Goal: Transaction & Acquisition: Purchase product/service

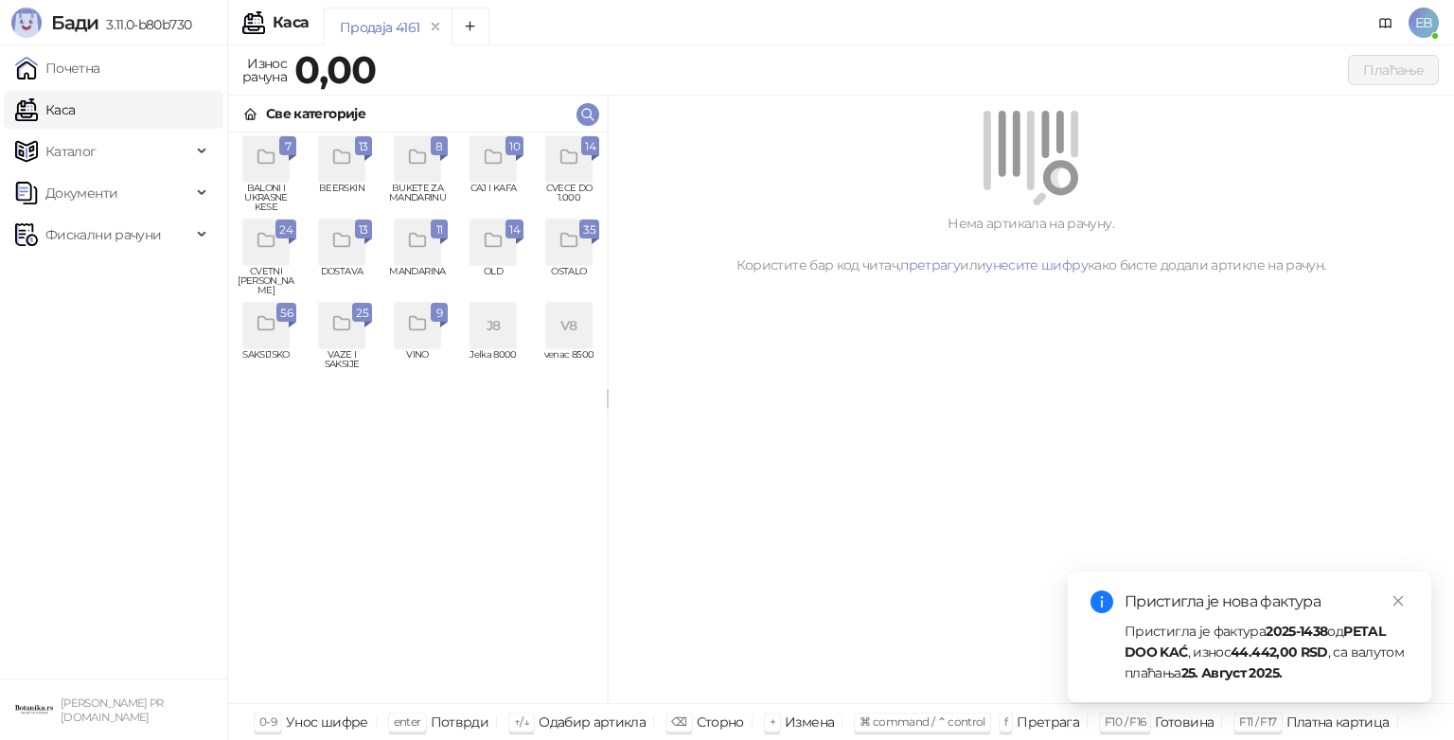
click at [348, 176] on div "grid" at bounding box center [341, 158] width 45 height 45
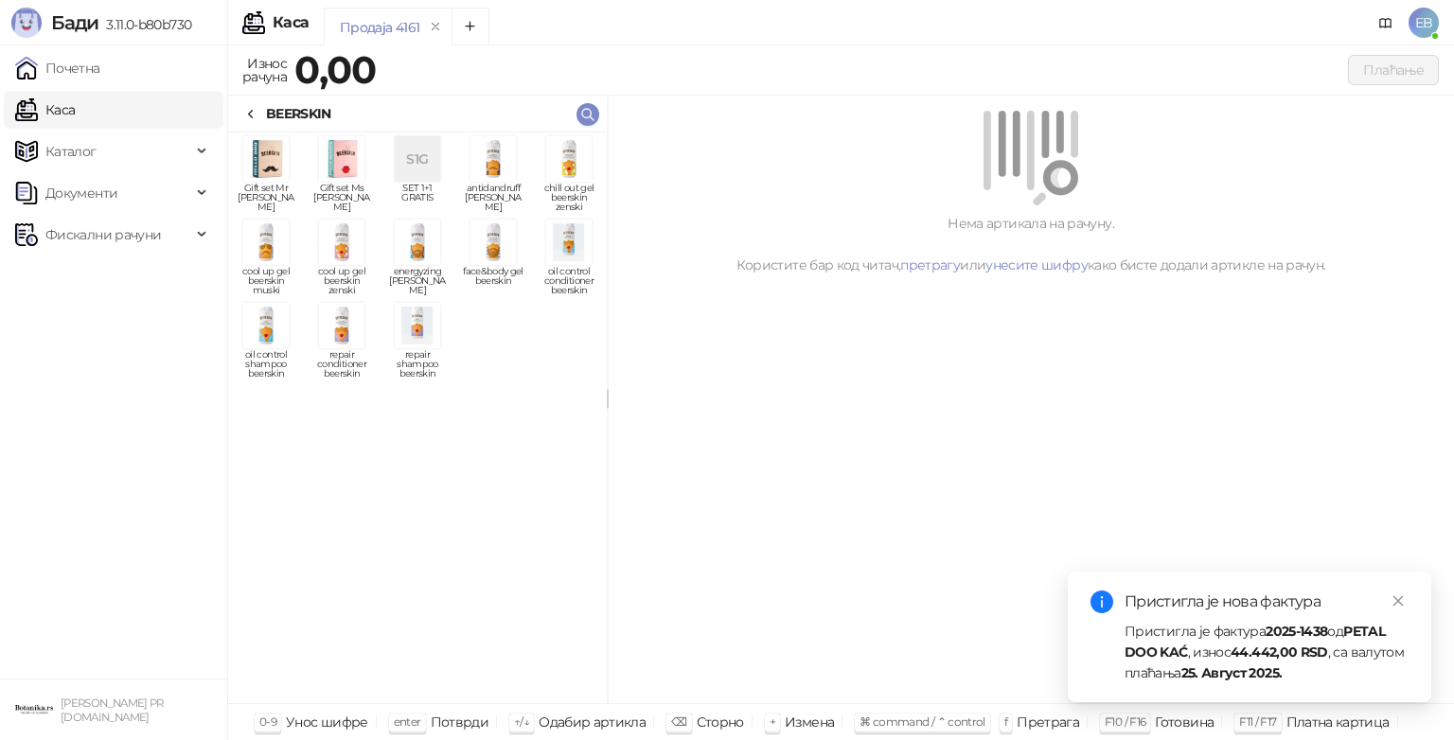
click at [345, 242] on img "grid" at bounding box center [341, 242] width 45 height 45
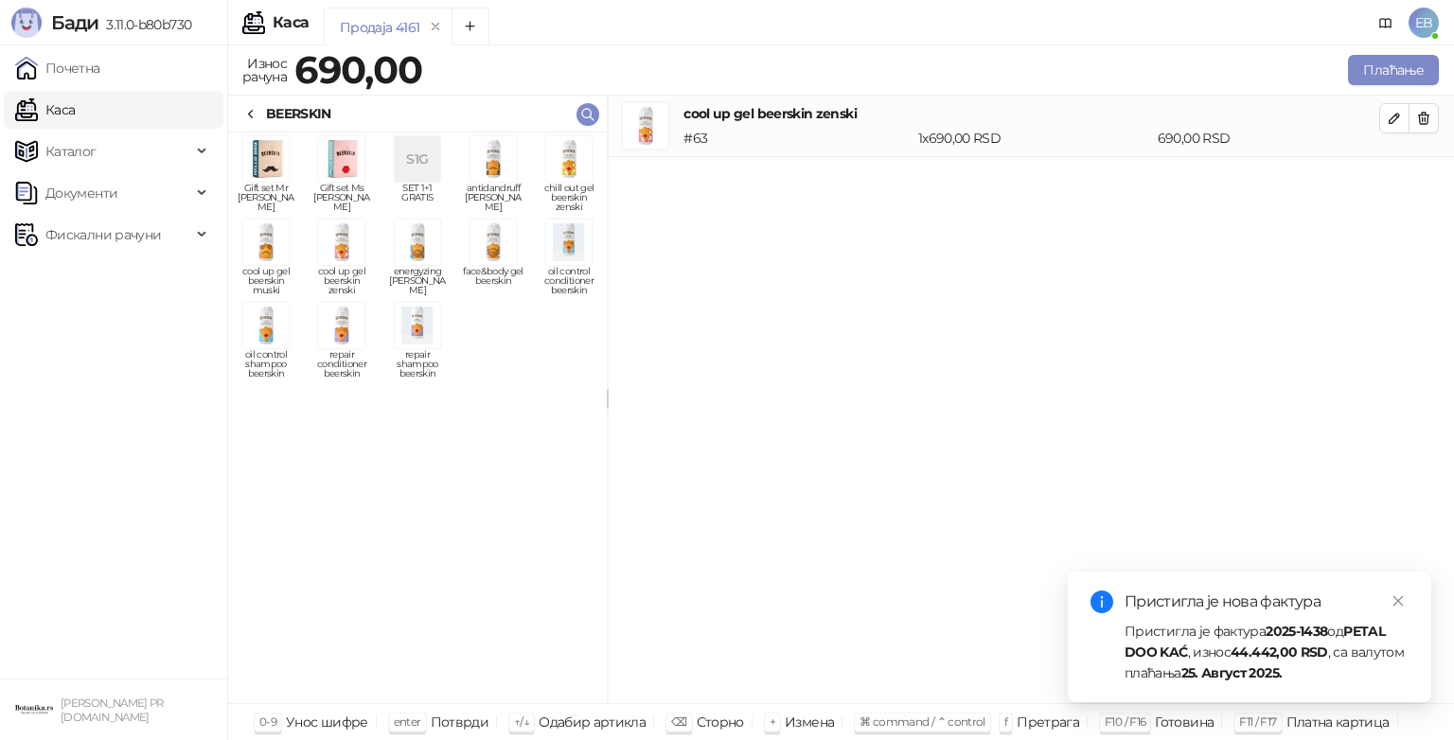
click at [252, 108] on icon at bounding box center [250, 114] width 15 height 15
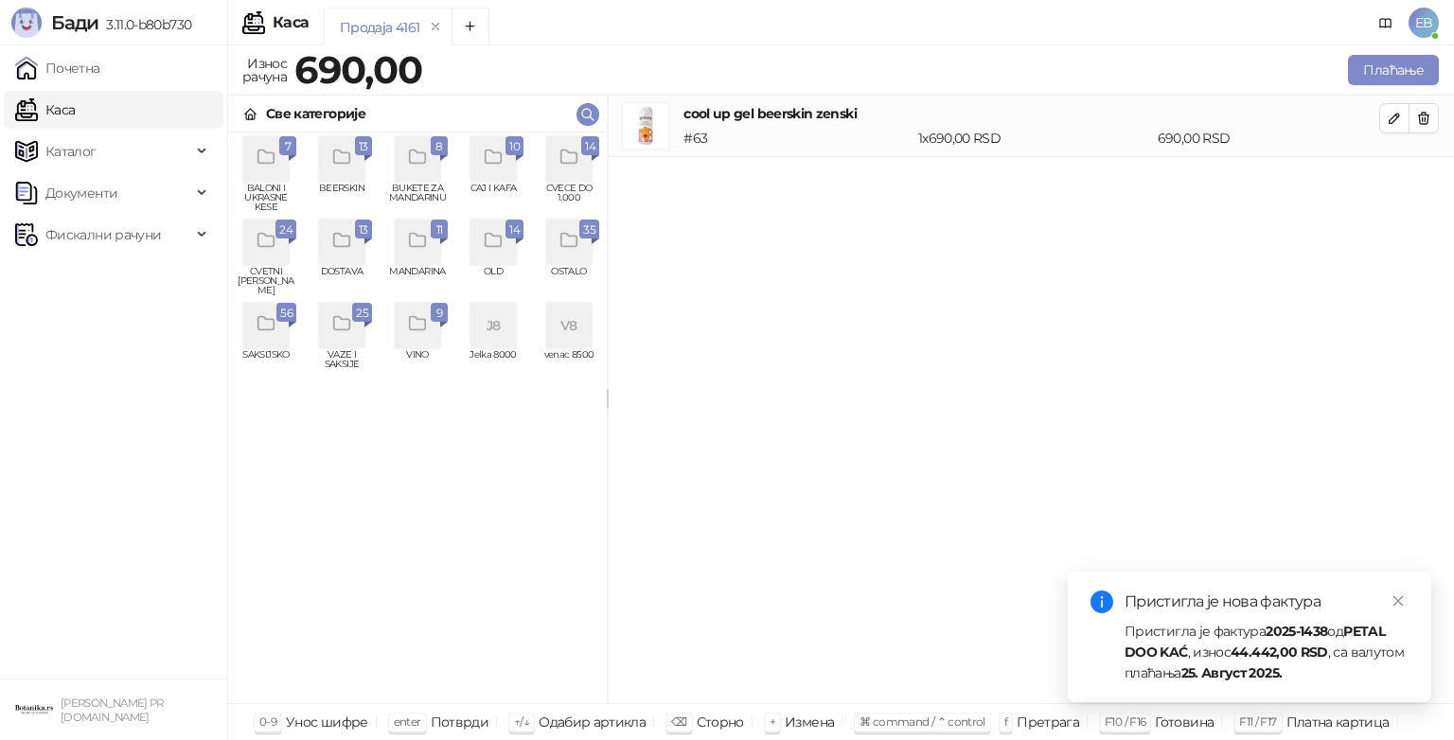
click at [273, 167] on icon "grid" at bounding box center [267, 158] width 22 height 22
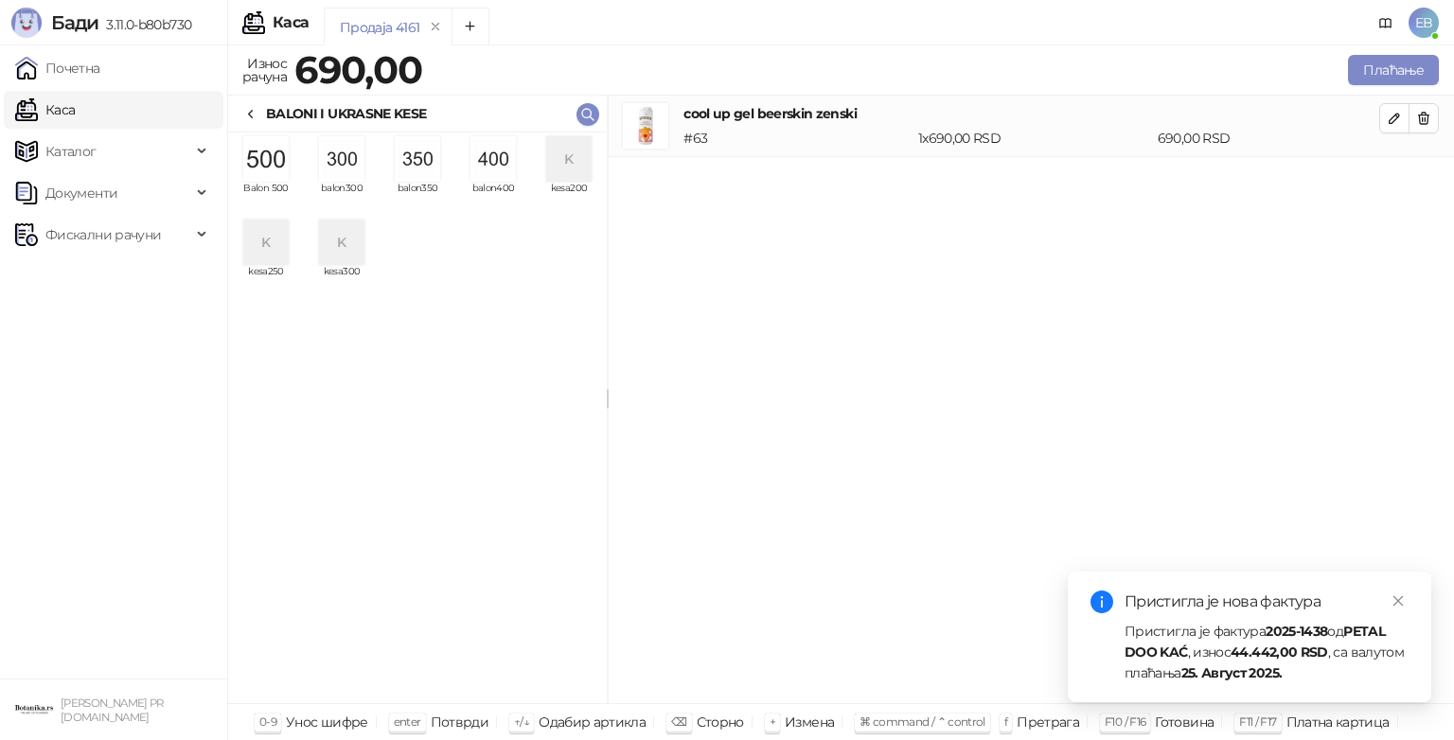
click at [424, 157] on img "grid" at bounding box center [417, 158] width 45 height 45
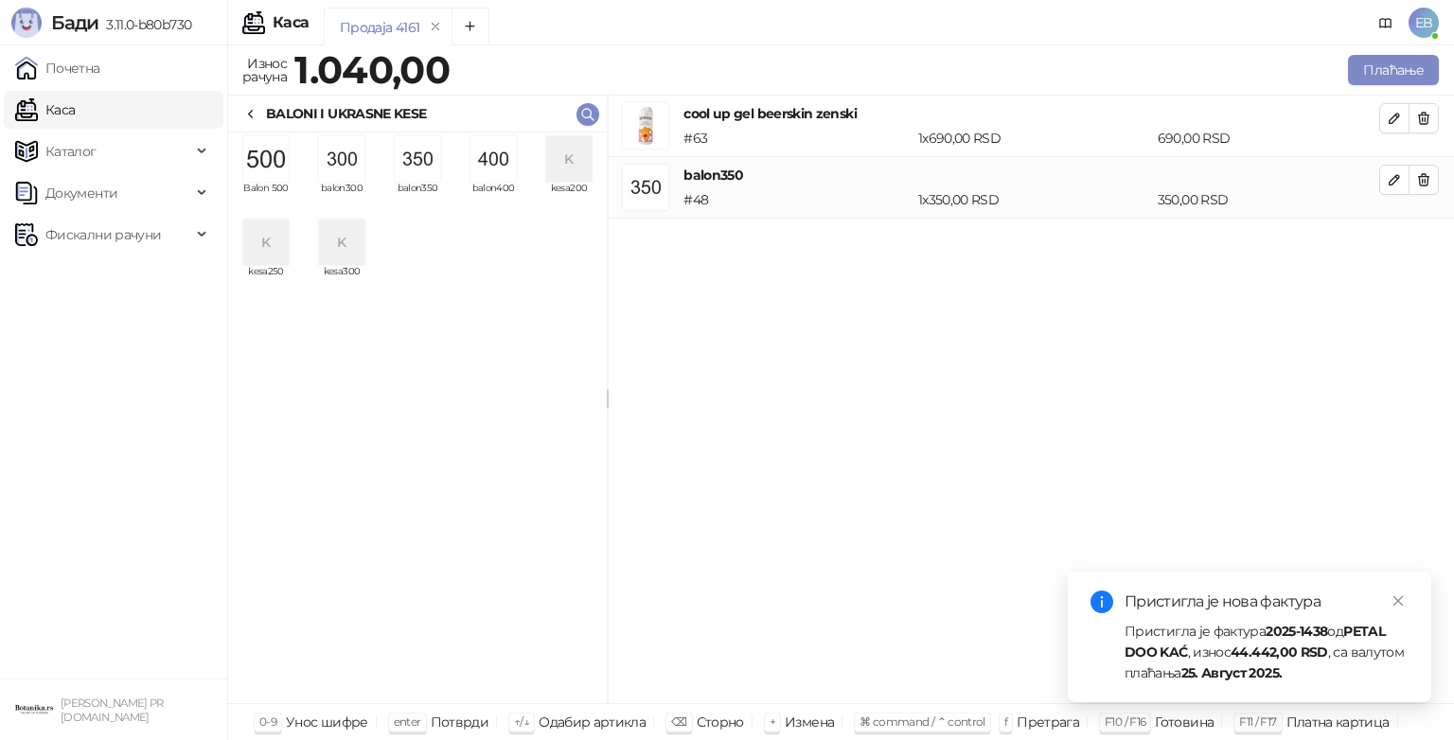
click at [250, 114] on icon at bounding box center [251, 115] width 4 height 8
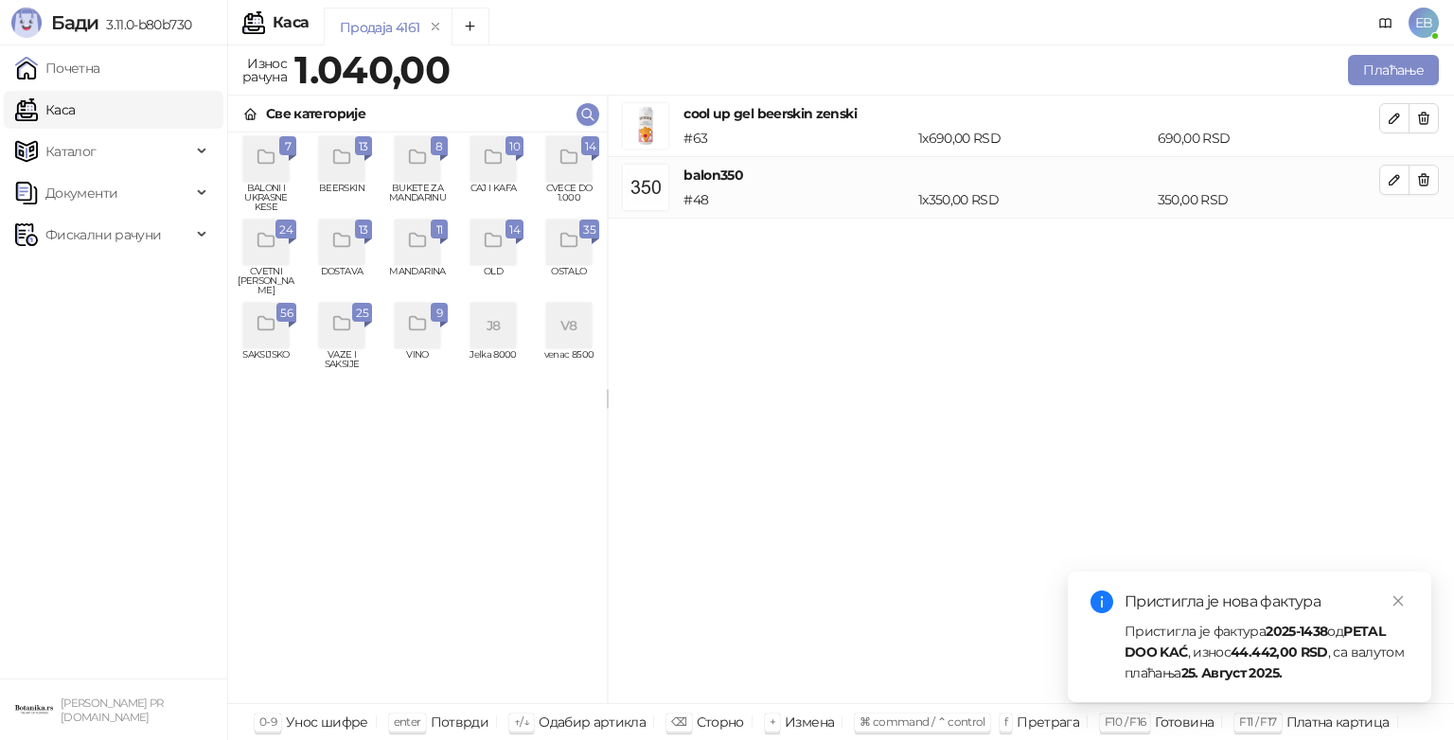
click at [578, 254] on div "grid" at bounding box center [568, 242] width 45 height 45
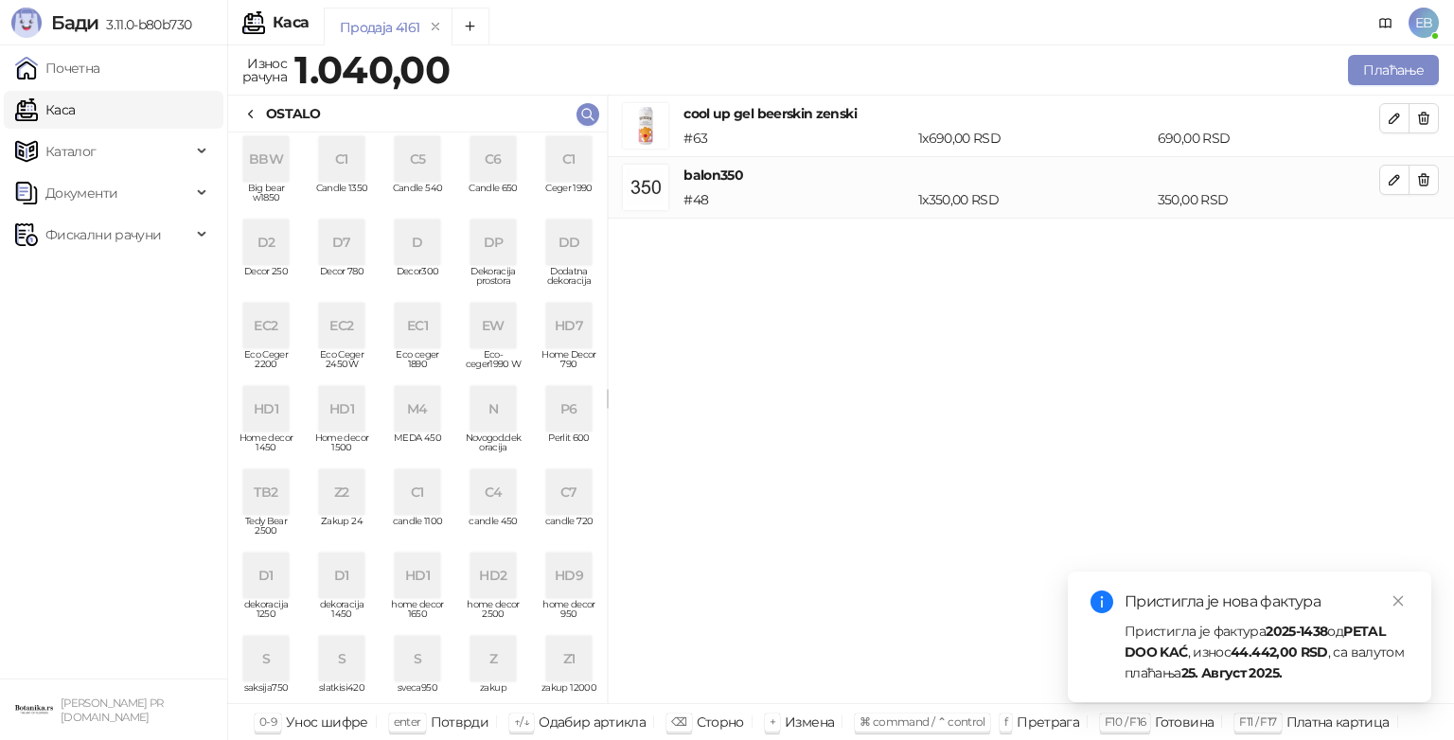
scroll to position [11, 0]
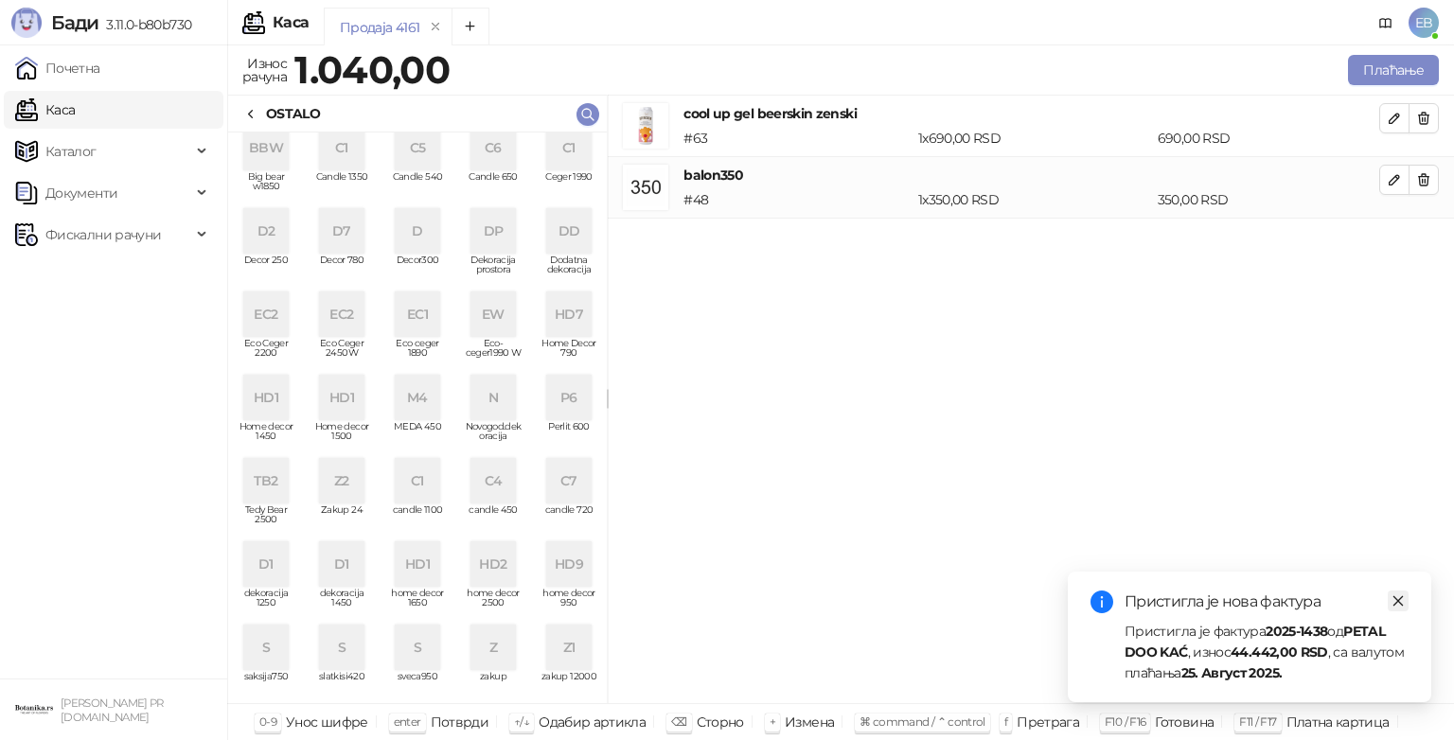
click at [1397, 600] on icon "close" at bounding box center [1398, 601] width 10 height 10
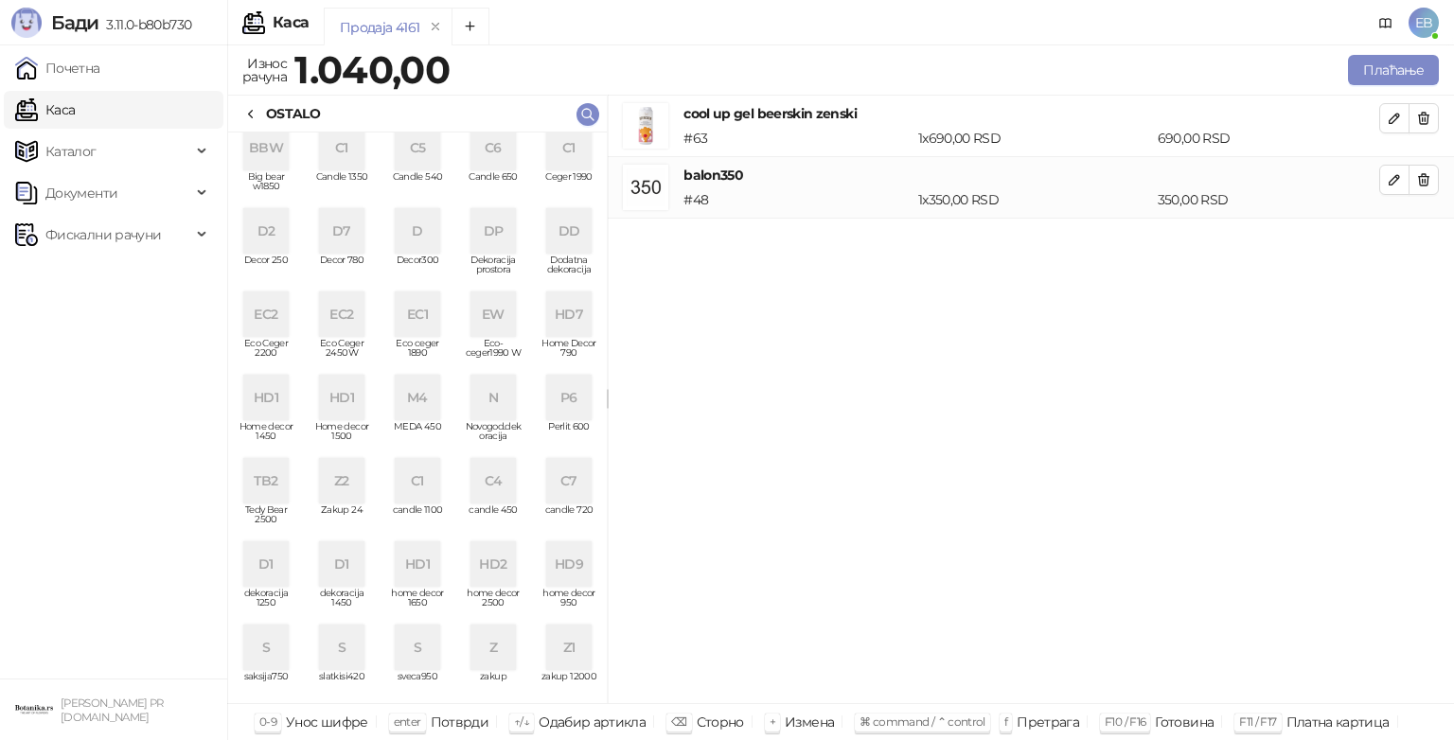
click at [420, 473] on div "C1" at bounding box center [417, 480] width 45 height 45
click at [261, 115] on div "OSTALO" at bounding box center [281, 113] width 77 height 21
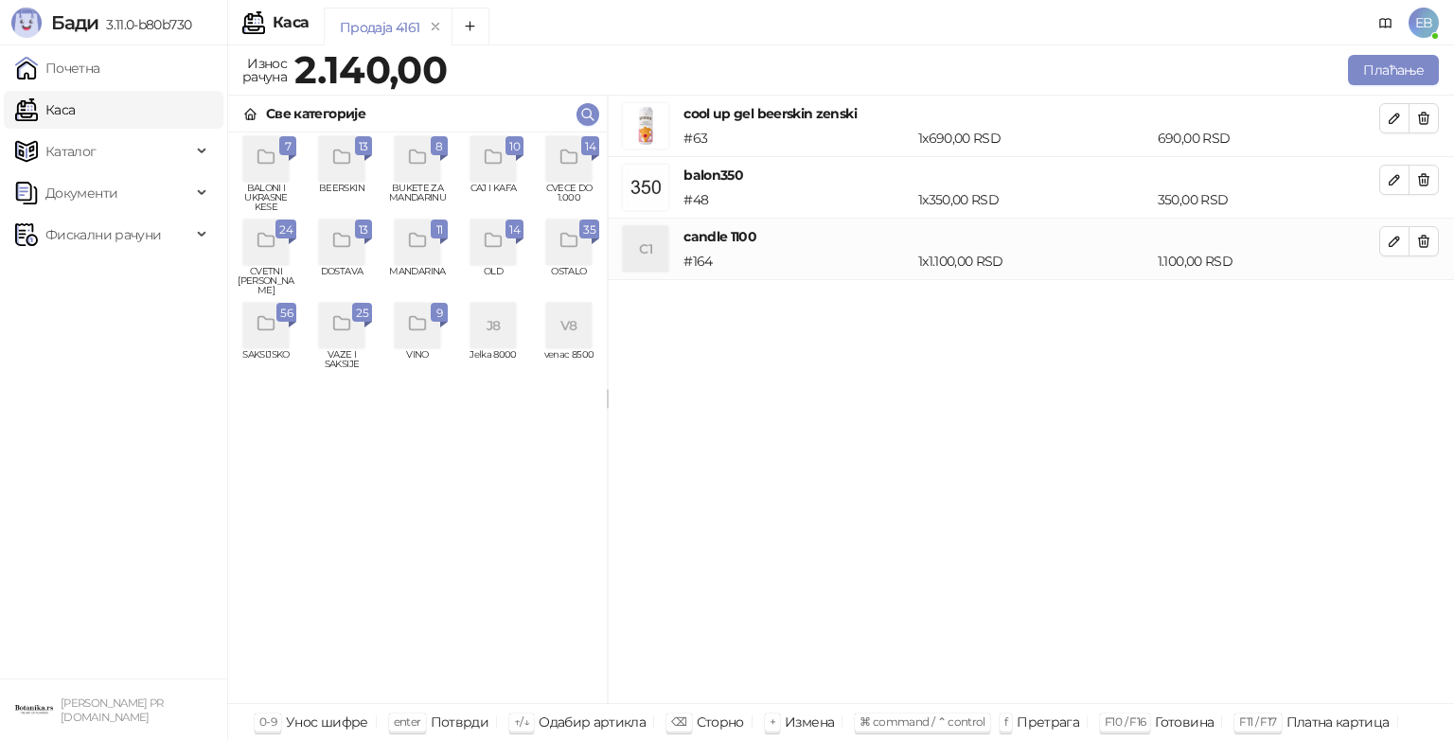
click at [575, 159] on icon "grid" at bounding box center [569, 158] width 22 height 22
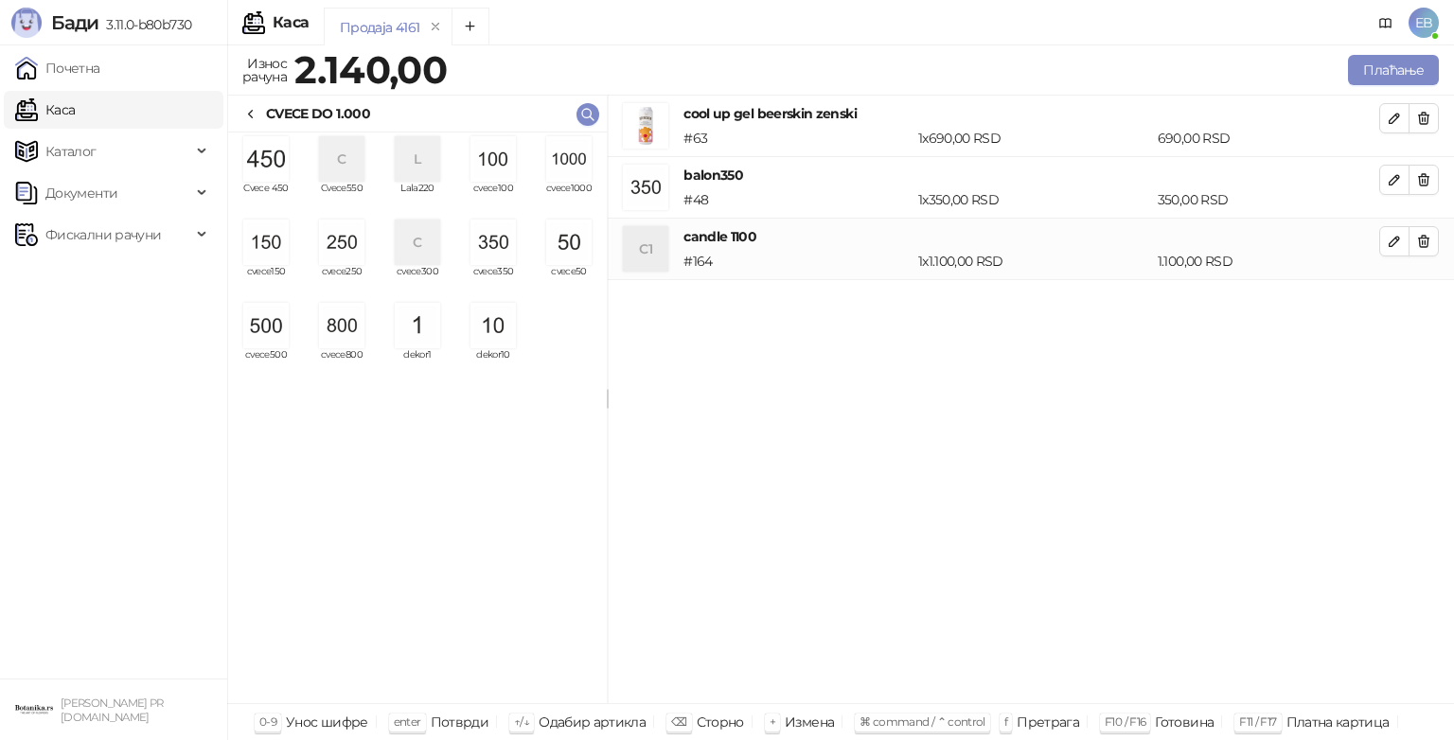
click at [574, 243] on img "grid" at bounding box center [568, 242] width 45 height 45
click at [268, 112] on div "CVECE DO 1.000" at bounding box center [318, 113] width 104 height 21
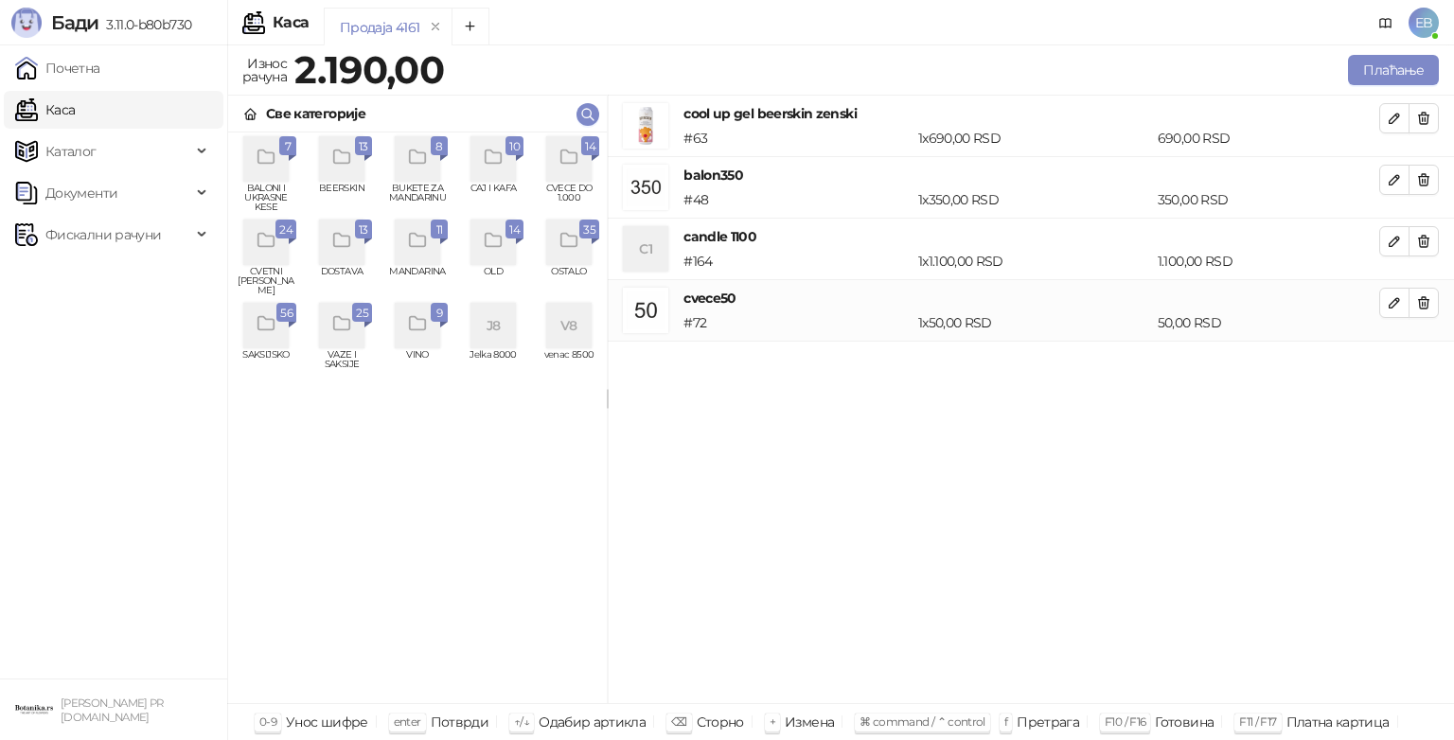
click at [575, 151] on icon "grid" at bounding box center [569, 158] width 22 height 22
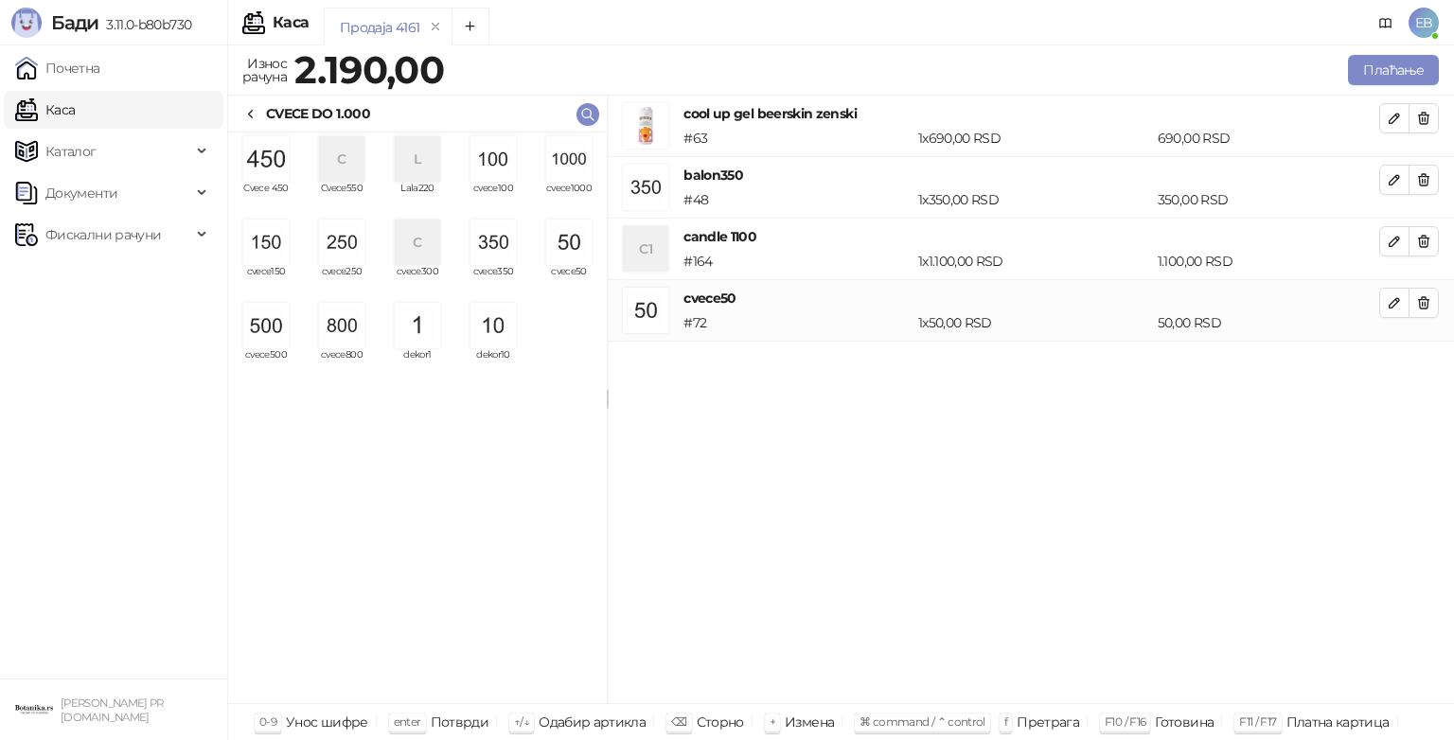
click at [504, 247] on img "grid" at bounding box center [492, 242] width 45 height 45
click at [568, 254] on img "grid" at bounding box center [568, 242] width 45 height 45
click at [262, 115] on div "CVECE DO 1.000" at bounding box center [306, 113] width 127 height 21
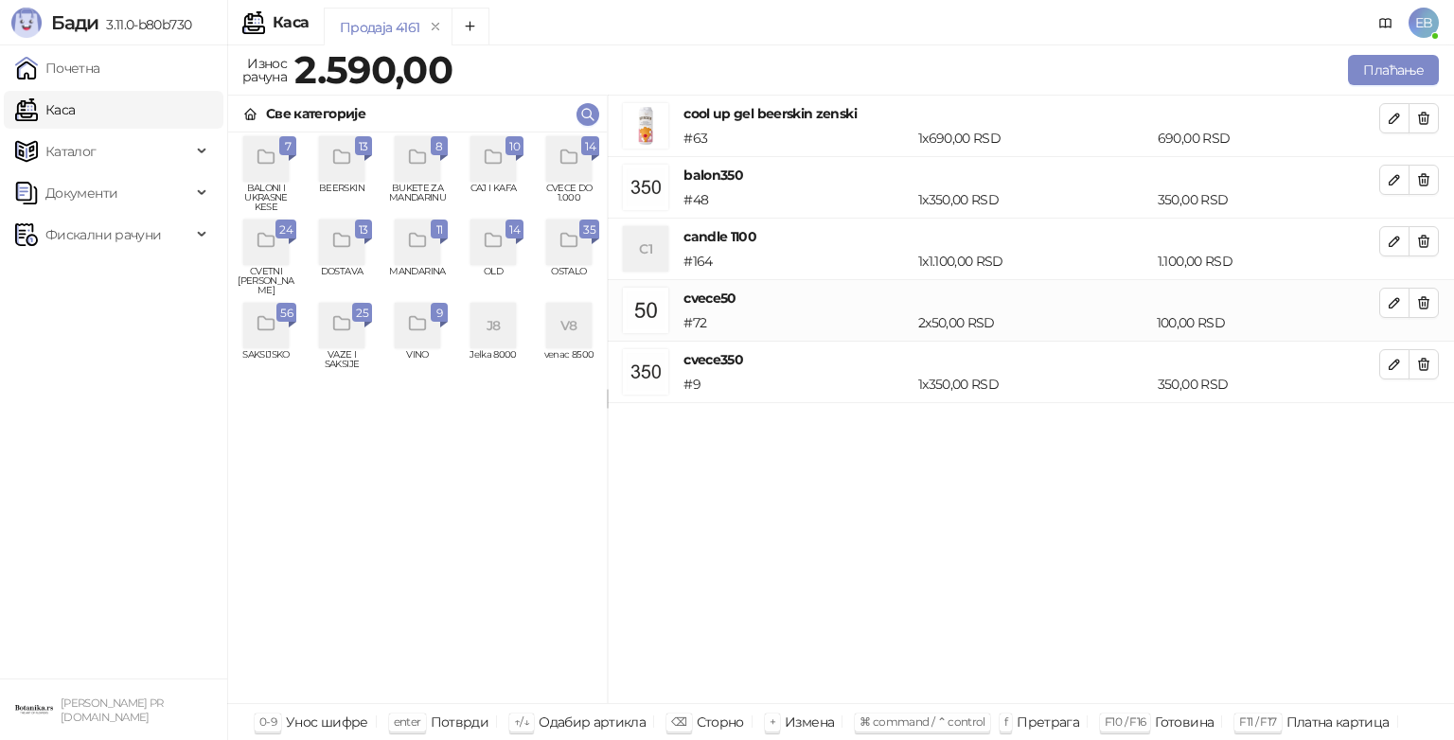
click at [277, 245] on div "grid" at bounding box center [265, 242] width 45 height 45
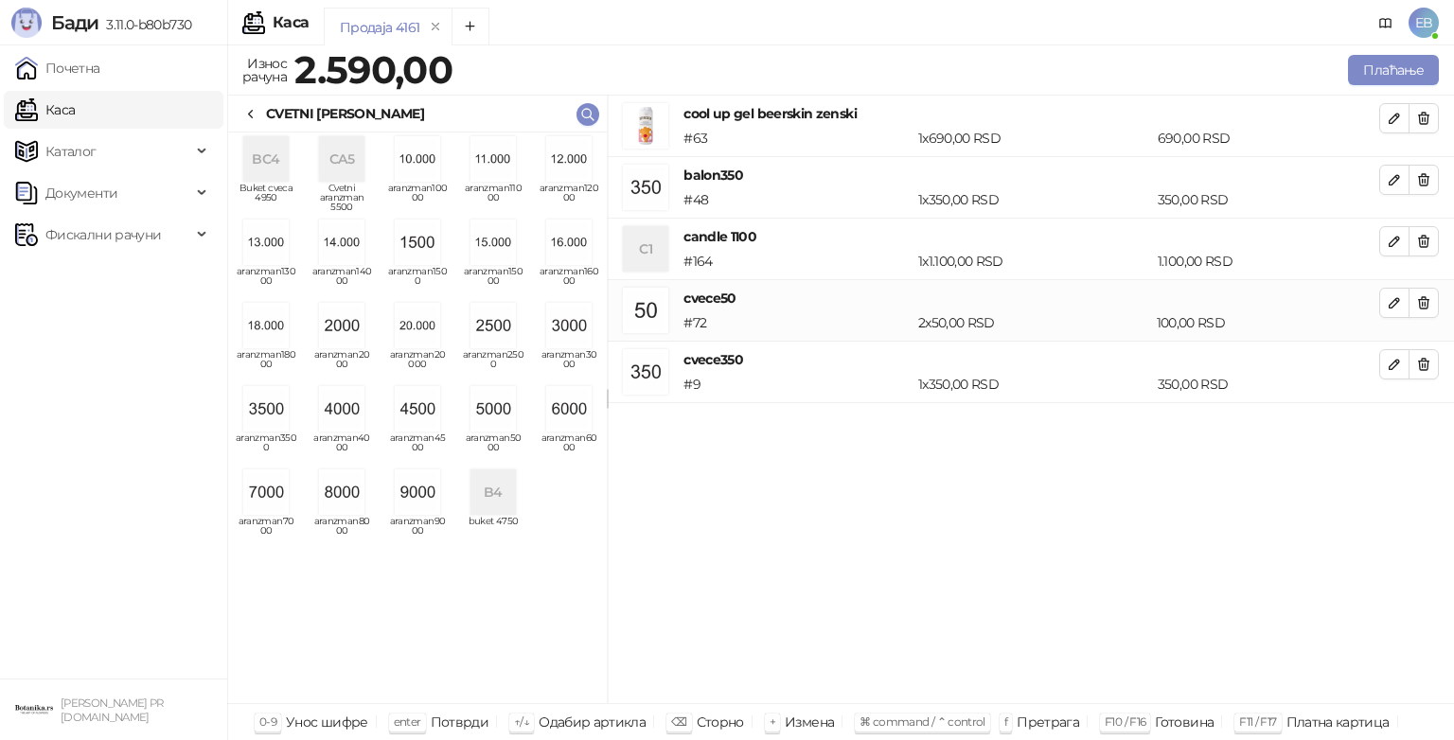
click at [504, 400] on img "grid" at bounding box center [492, 408] width 45 height 45
click at [1392, 76] on button "Плаћање" at bounding box center [1393, 70] width 91 height 30
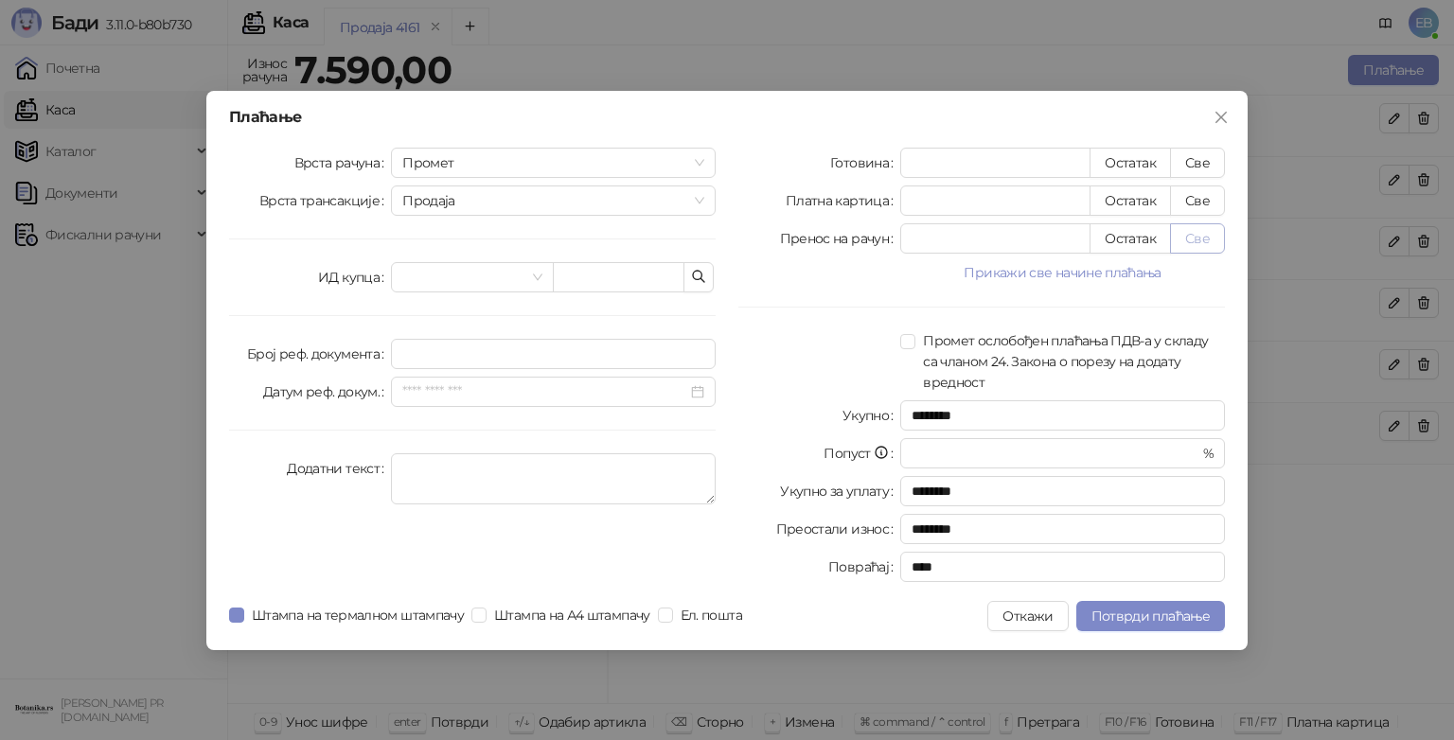
click at [1203, 235] on button "Све" at bounding box center [1197, 238] width 55 height 30
type input "****"
click at [1194, 622] on span "Потврди плаћање" at bounding box center [1150, 616] width 118 height 17
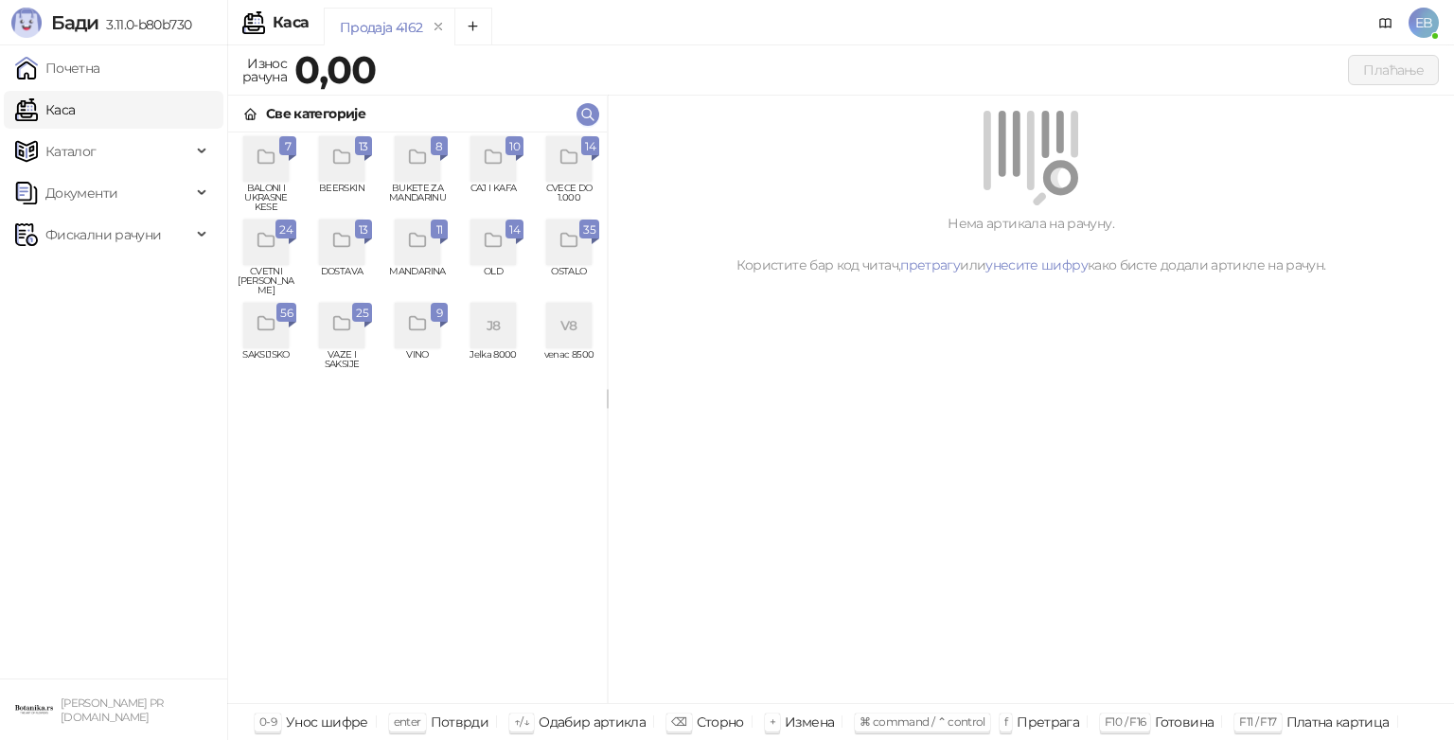
click at [570, 164] on icon "grid" at bounding box center [568, 156] width 16 height 13
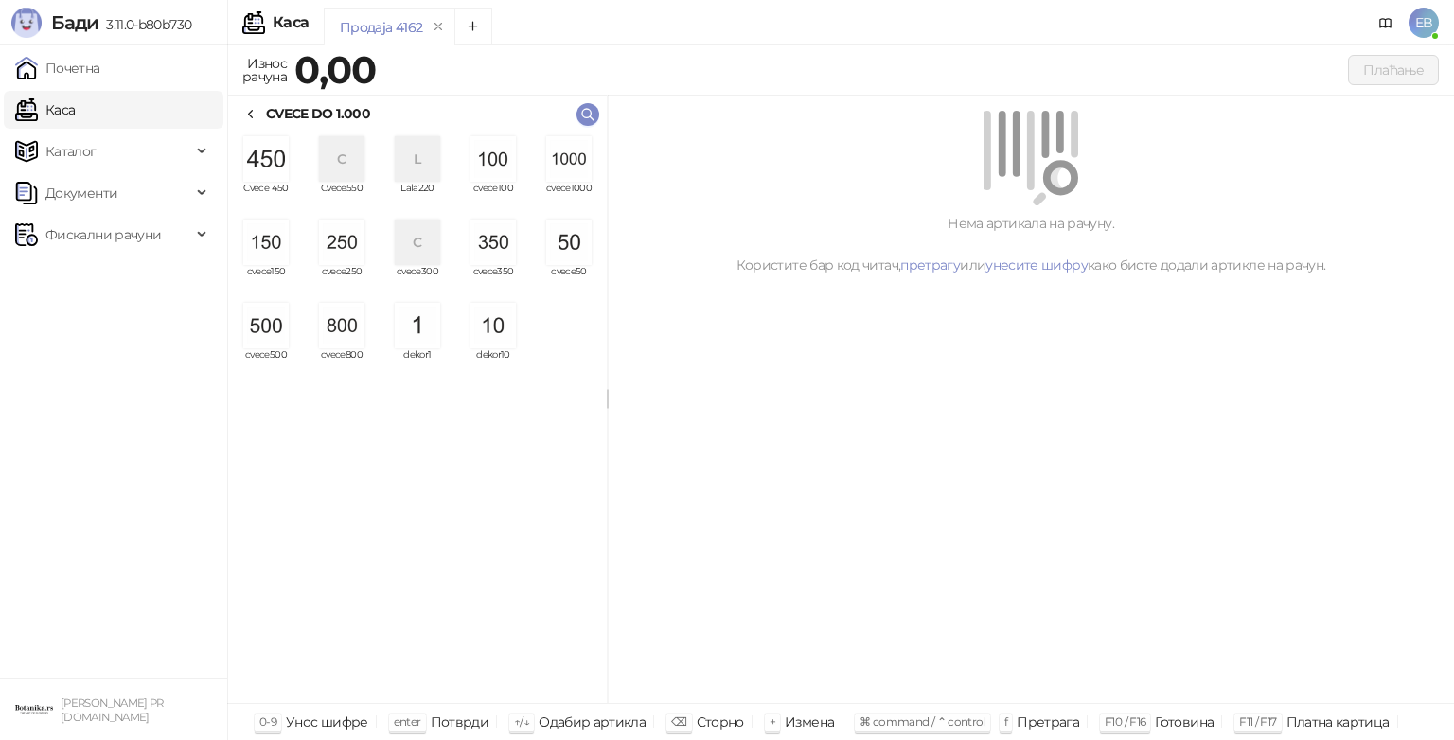
click at [572, 158] on img "grid" at bounding box center [568, 158] width 45 height 45
click at [565, 166] on img "grid" at bounding box center [568, 158] width 45 height 45
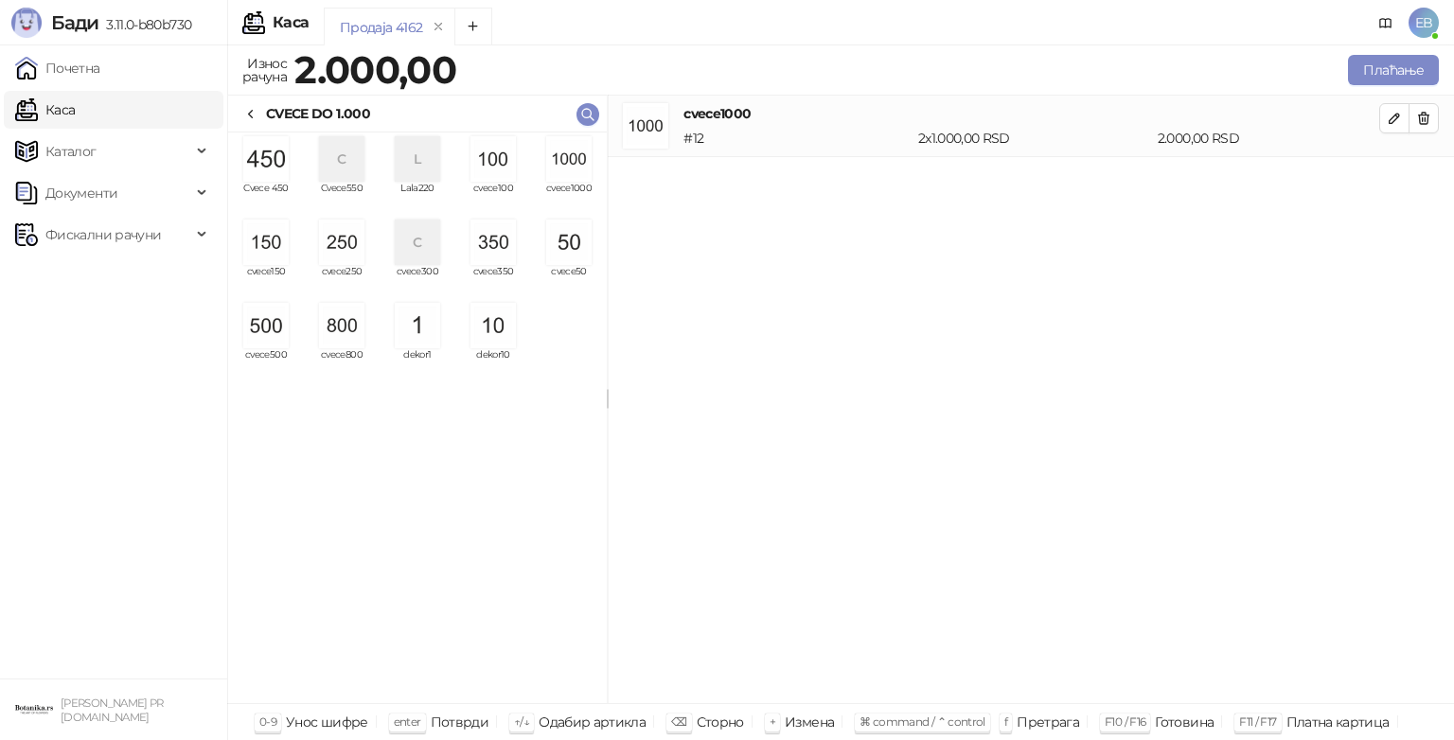
click at [268, 318] on img "grid" at bounding box center [265, 325] width 45 height 45
click at [351, 247] on img "grid" at bounding box center [341, 242] width 45 height 45
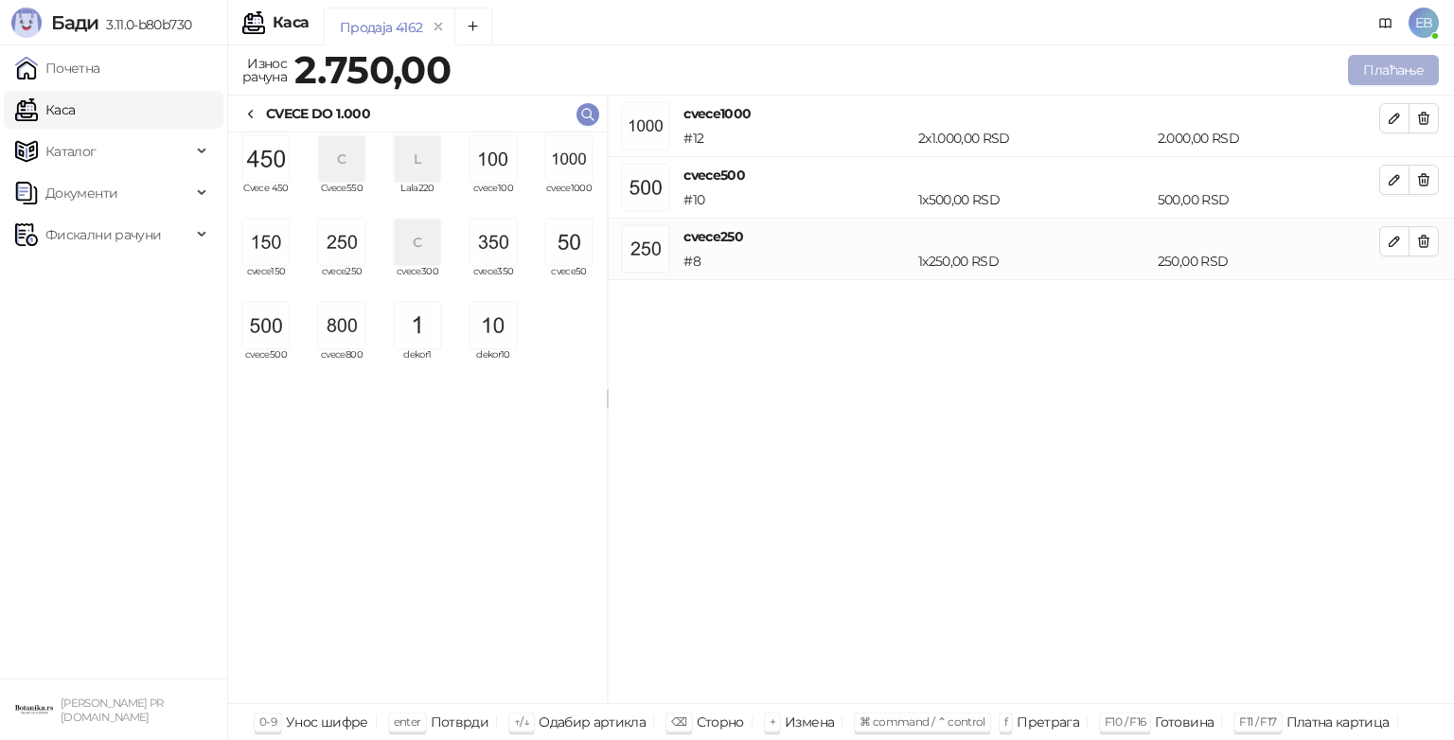
click at [1408, 62] on button "Плаћање" at bounding box center [1393, 70] width 91 height 30
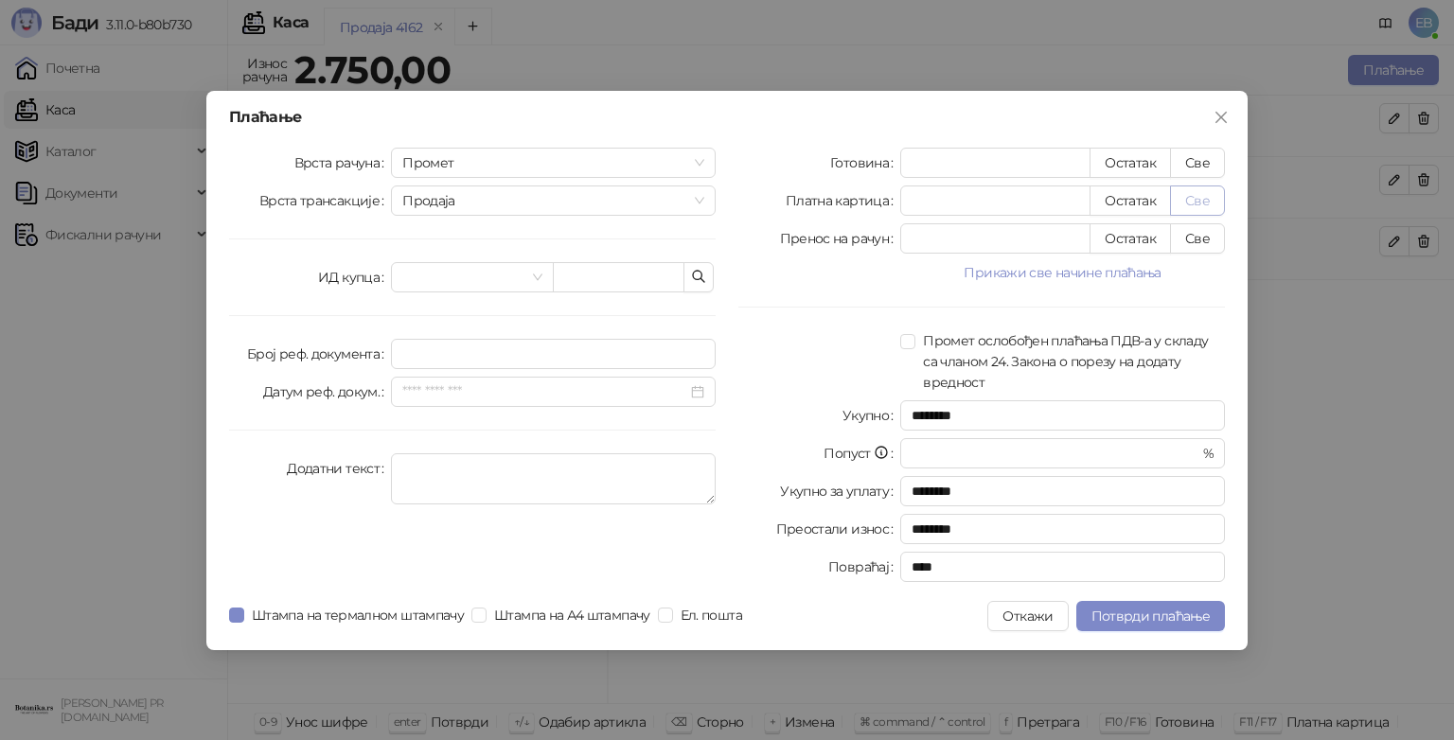
click at [1192, 200] on button "Све" at bounding box center [1197, 201] width 55 height 30
type input "****"
click at [1182, 618] on span "Потврди плаћање" at bounding box center [1150, 616] width 118 height 17
